Goal: Task Accomplishment & Management: Manage account settings

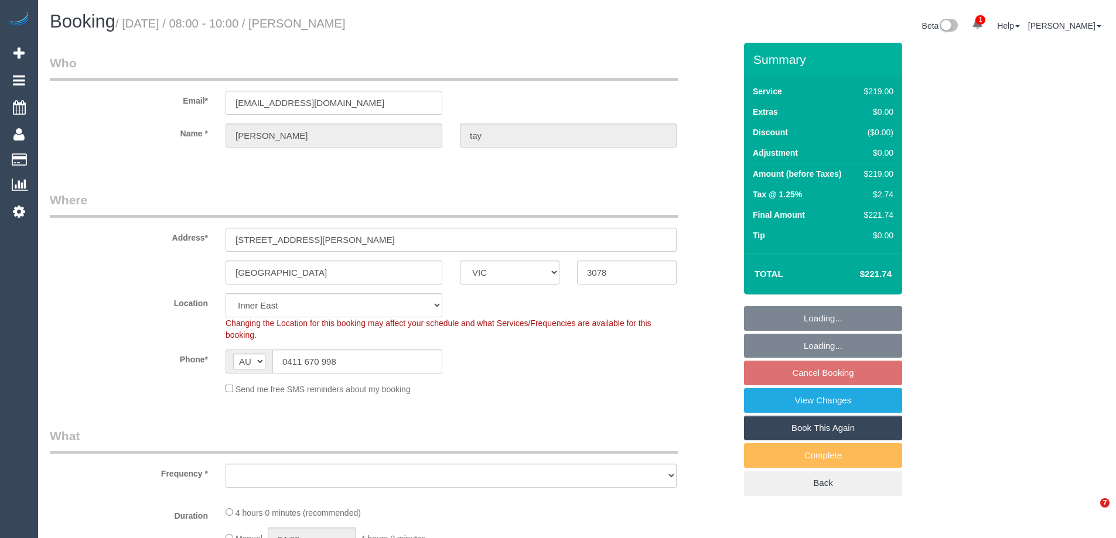
select select "VIC"
select select "number:27"
select select "number:14"
select select "number:19"
select select "number:24"
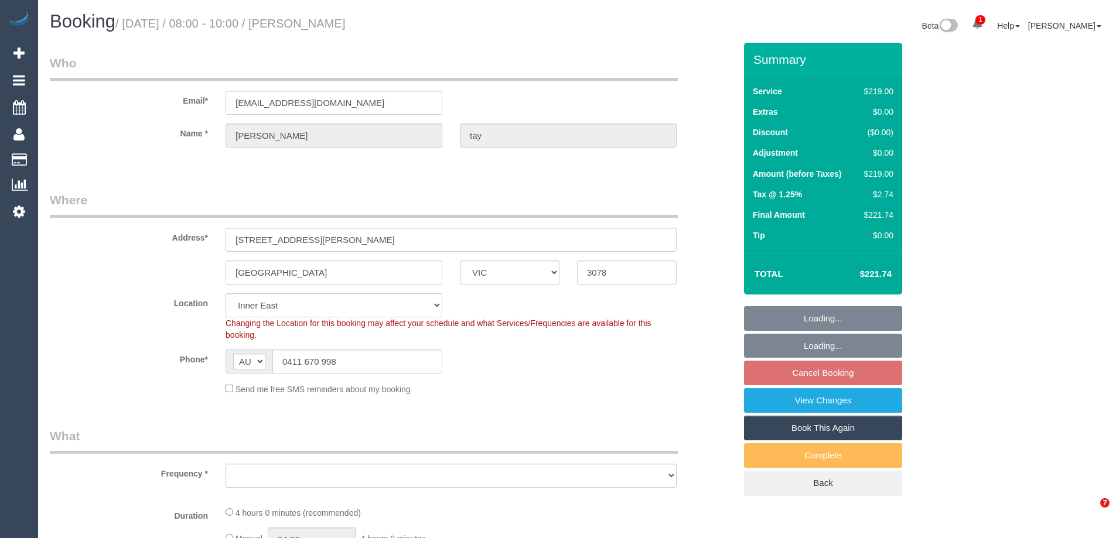
select select "number:13"
select select "object:1330"
select select "spot1"
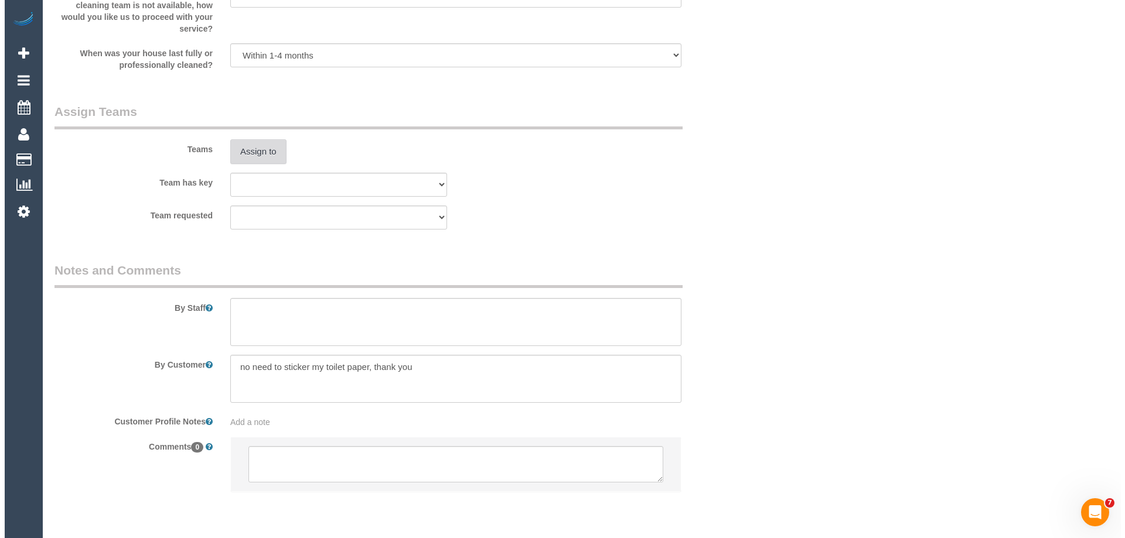
scroll to position [1640, 0]
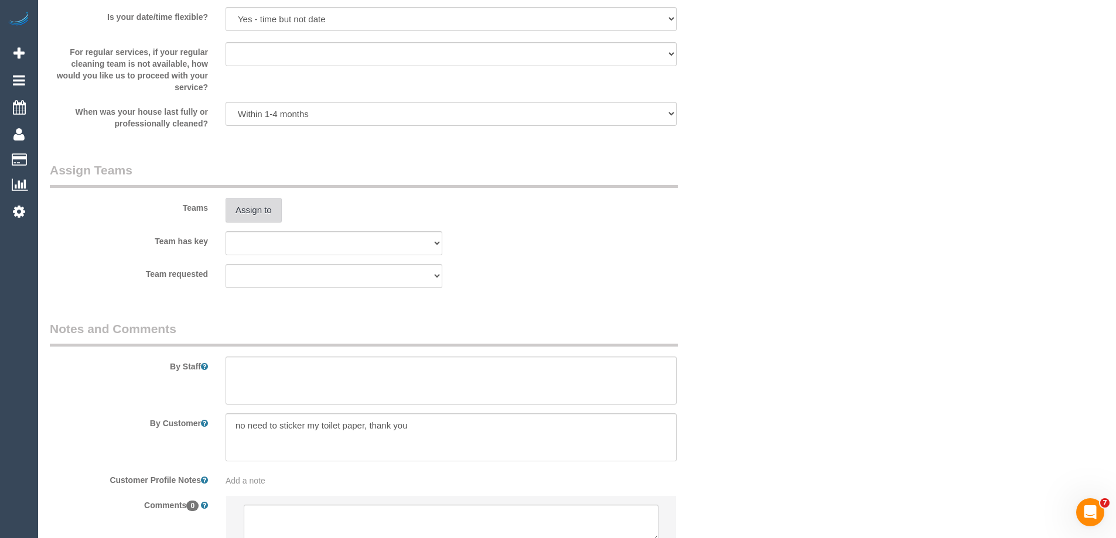
click at [261, 204] on button "Assign to" at bounding box center [254, 210] width 56 height 25
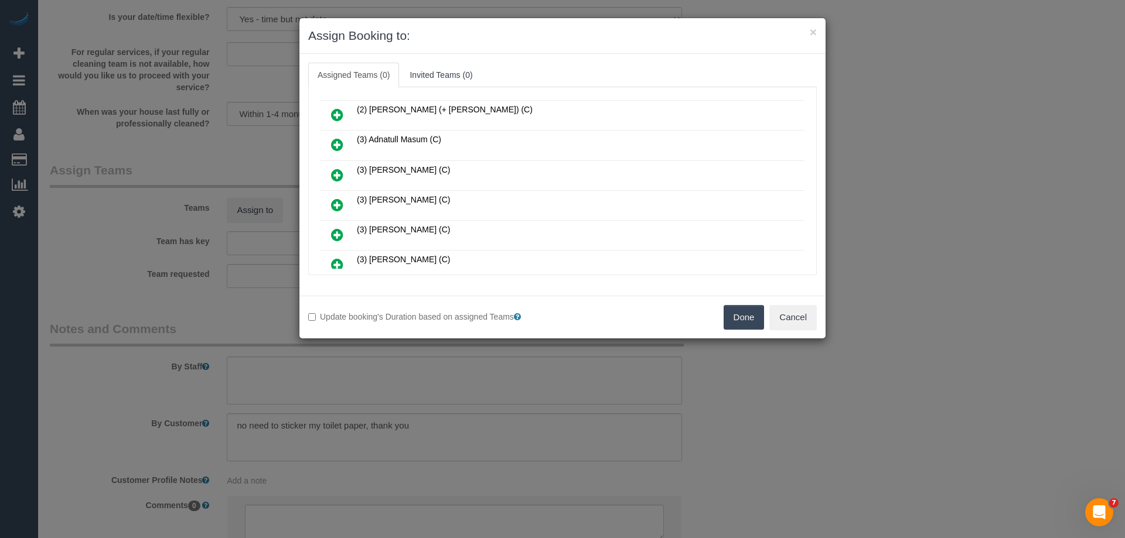
scroll to position [176, 0]
